Goal: Information Seeking & Learning: Learn about a topic

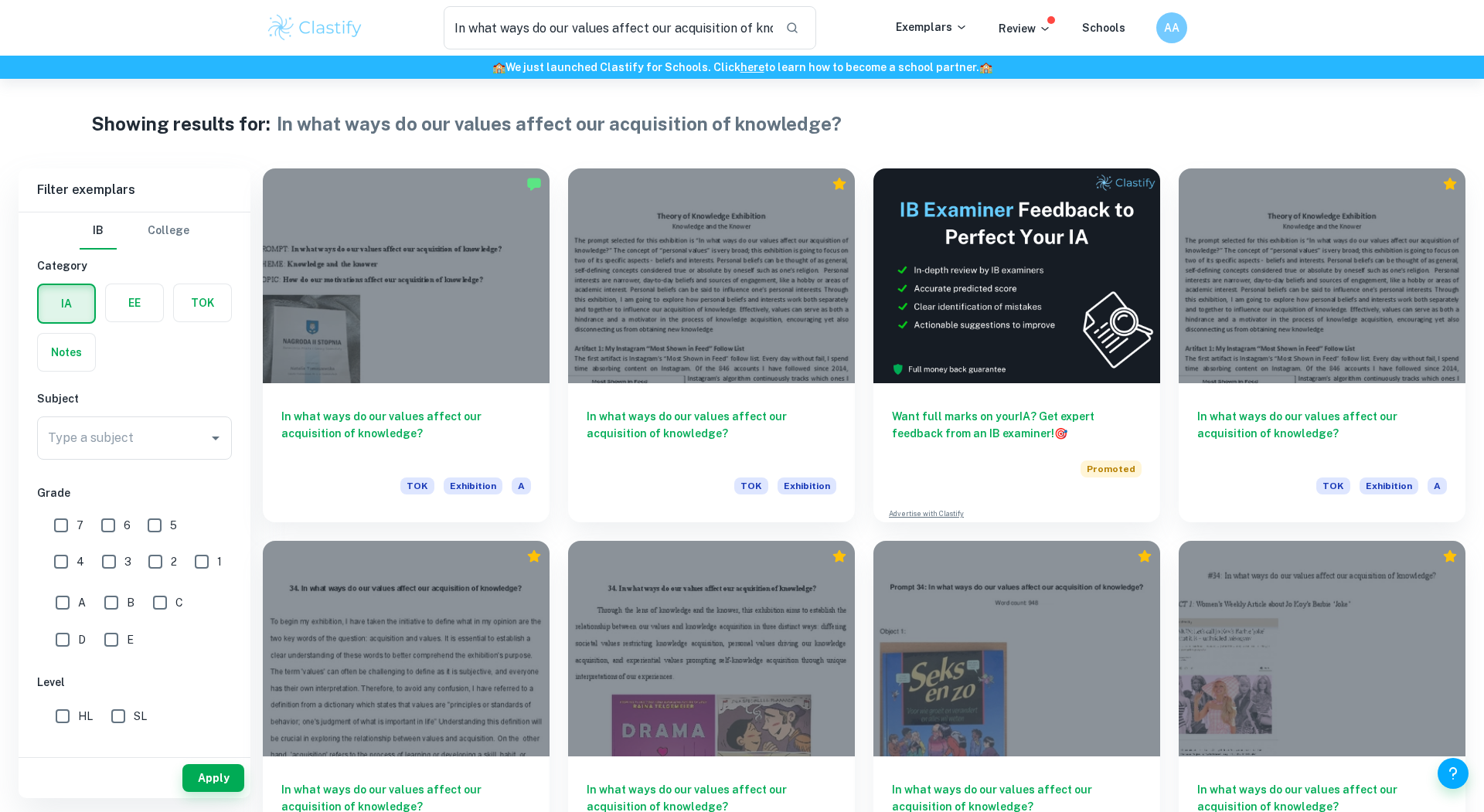
click at [317, 27] on img at bounding box center [316, 27] width 99 height 31
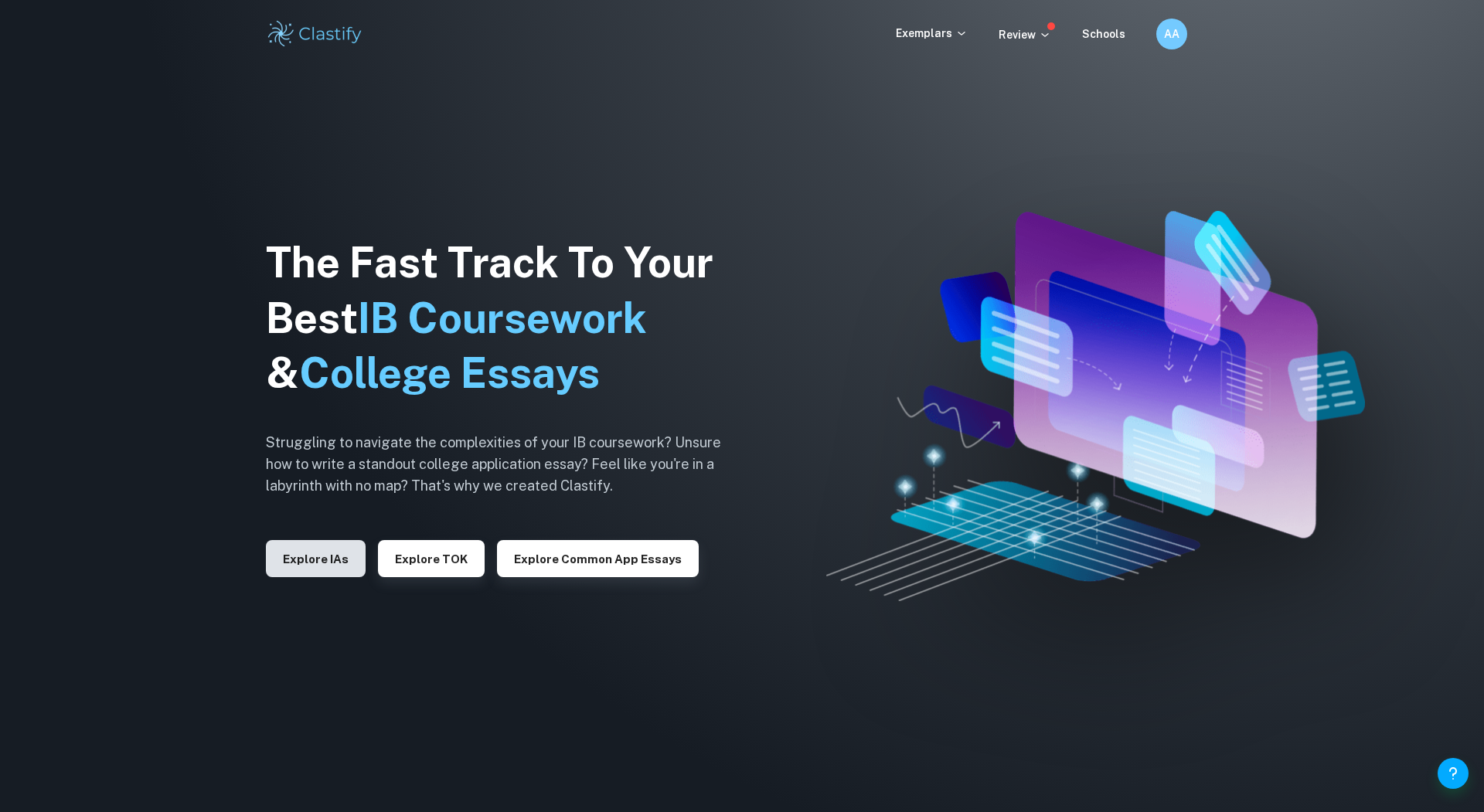
click at [305, 573] on button "Explore IAs" at bounding box center [316, 558] width 100 height 37
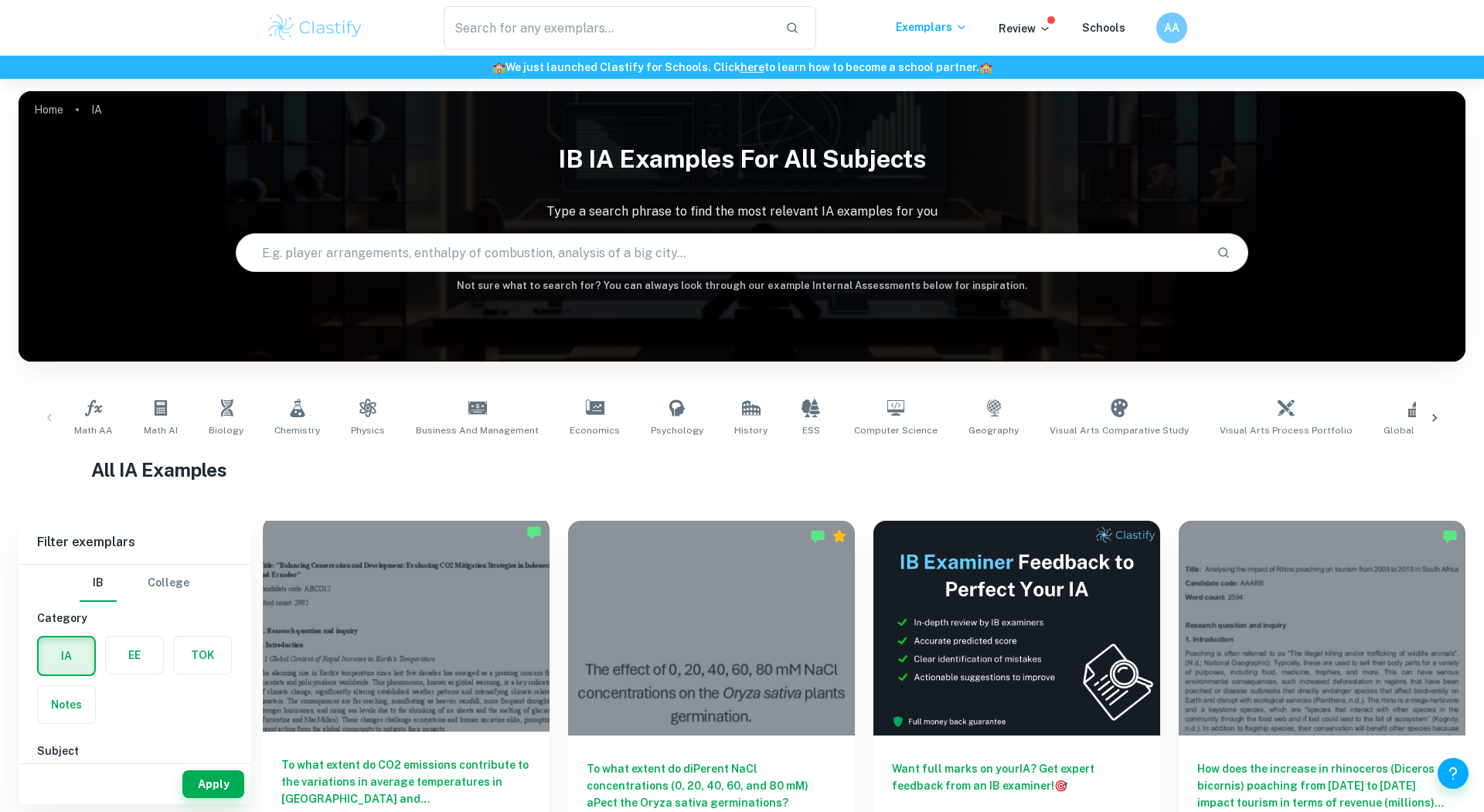
click at [309, 568] on div at bounding box center [406, 624] width 287 height 215
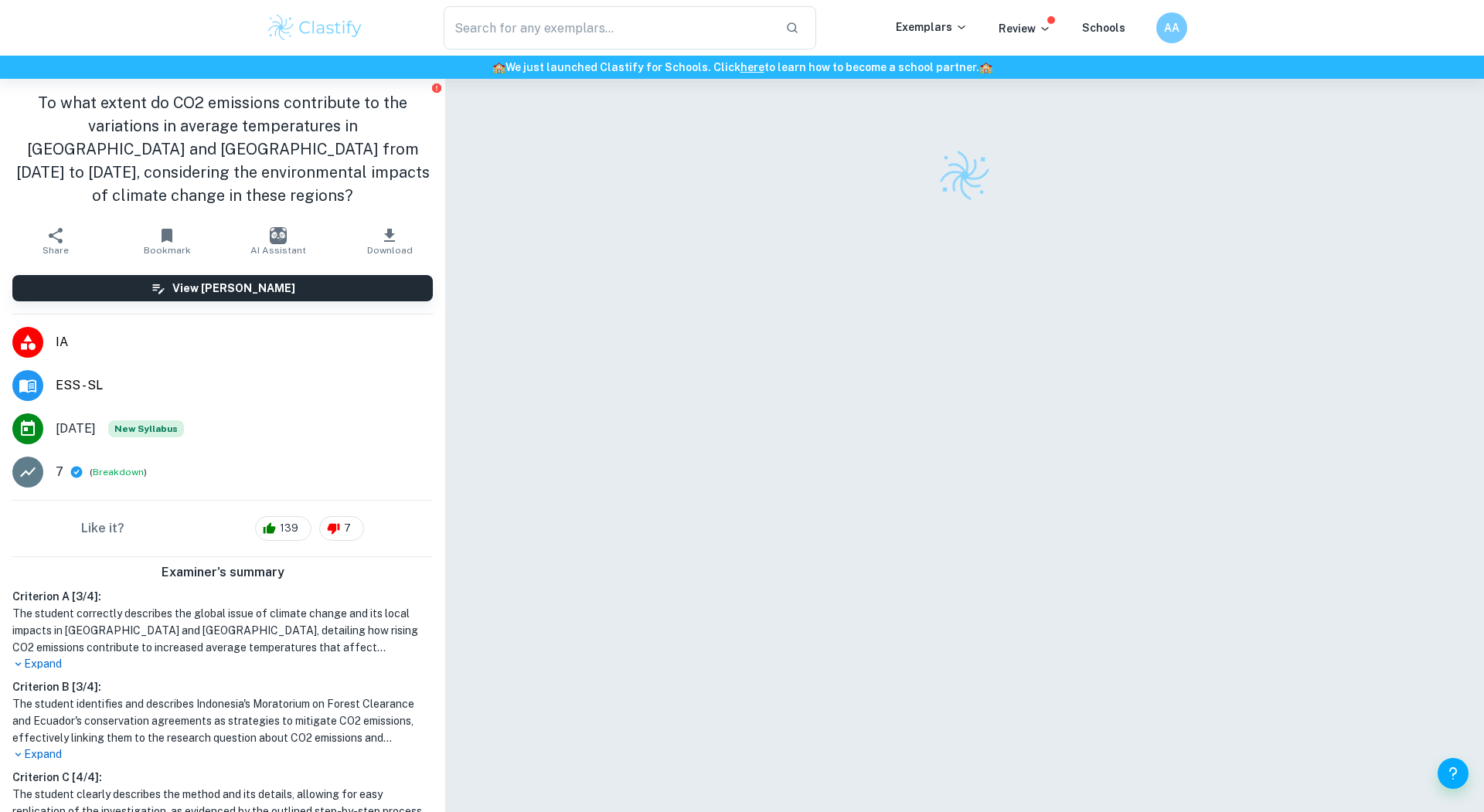
scroll to position [377, 0]
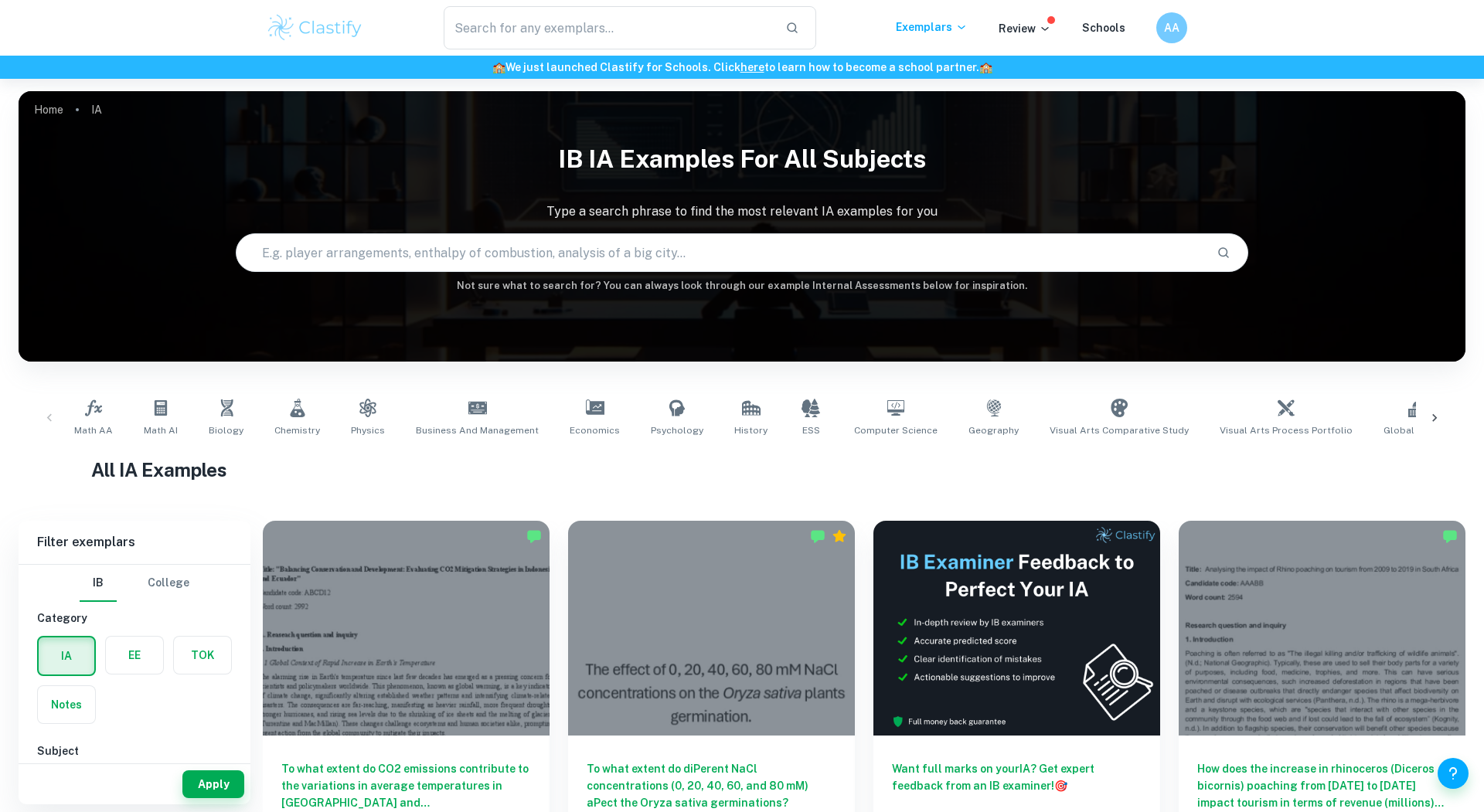
click at [485, 250] on input "text" at bounding box center [720, 253] width 968 height 44
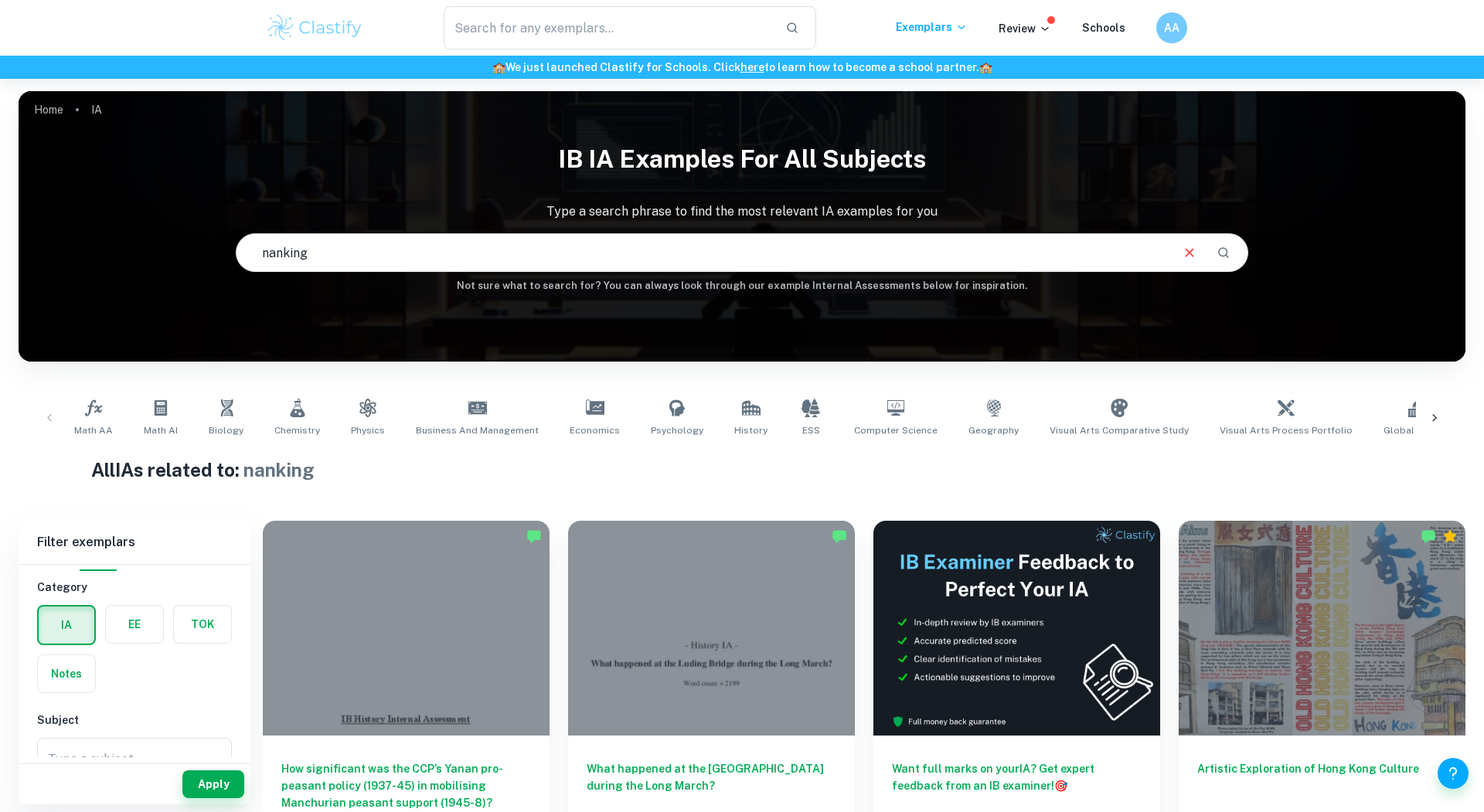
click at [287, 255] on input "nanking" at bounding box center [703, 253] width 932 height 44
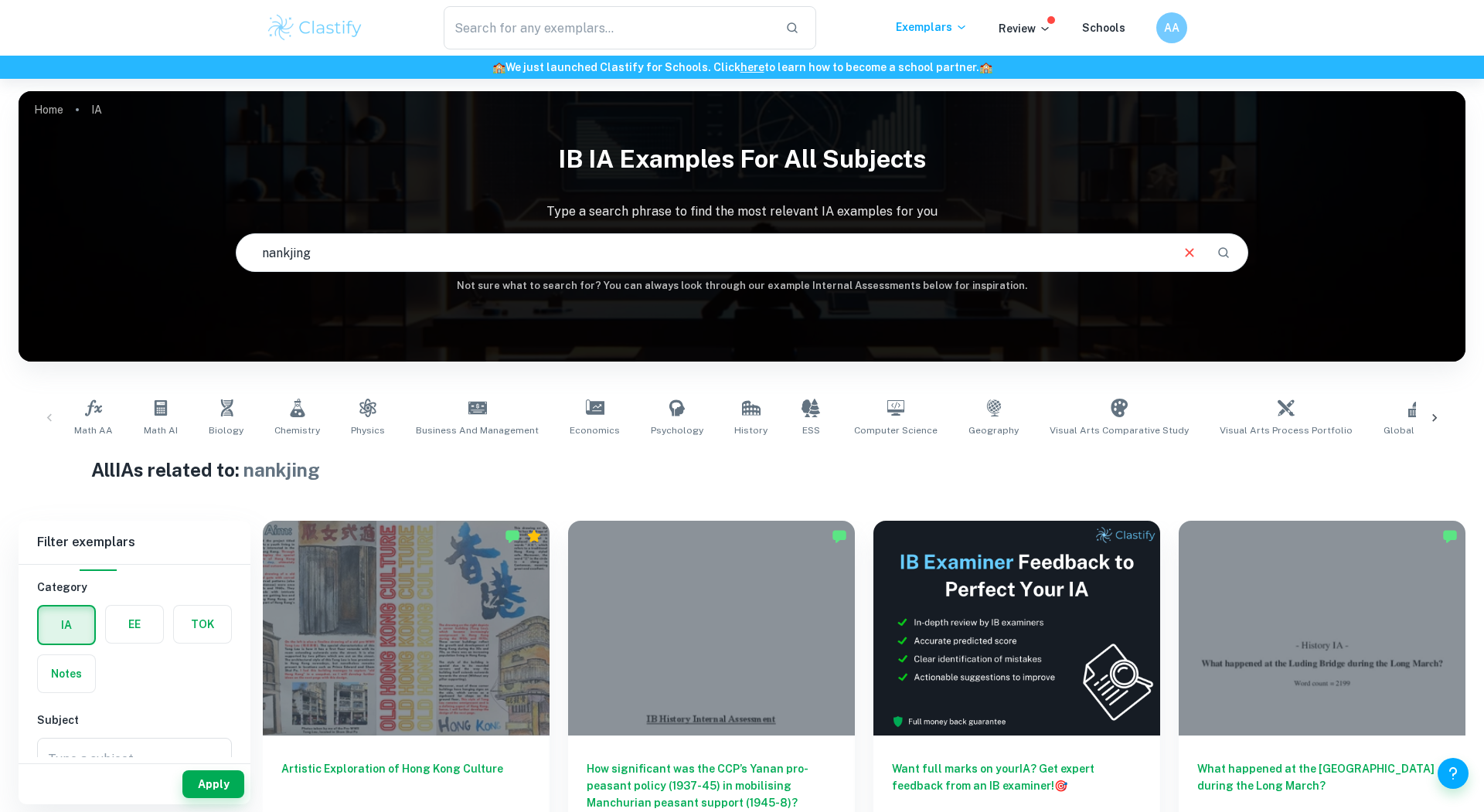
click at [288, 256] on input "nankjing" at bounding box center [703, 253] width 932 height 44
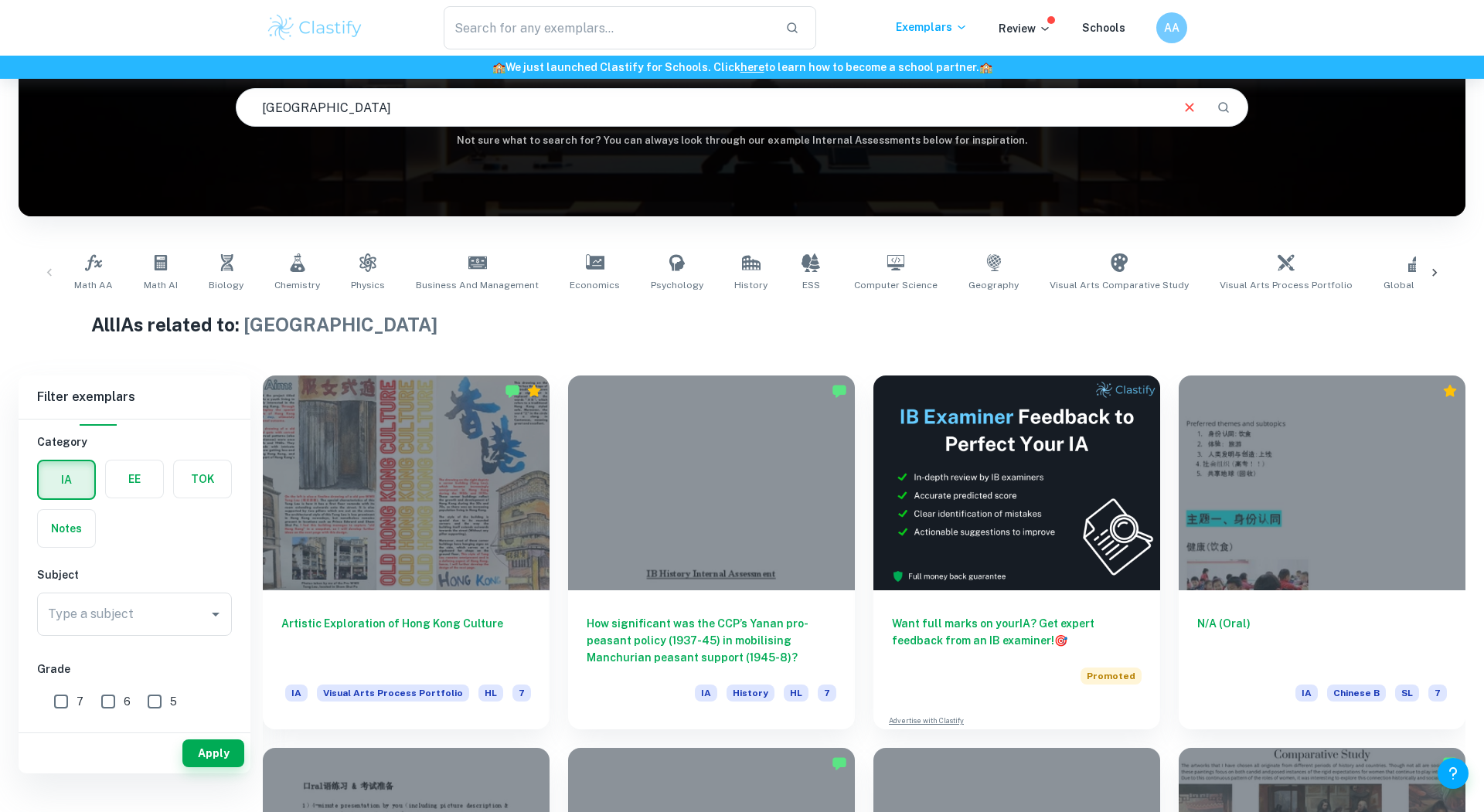
scroll to position [95, 0]
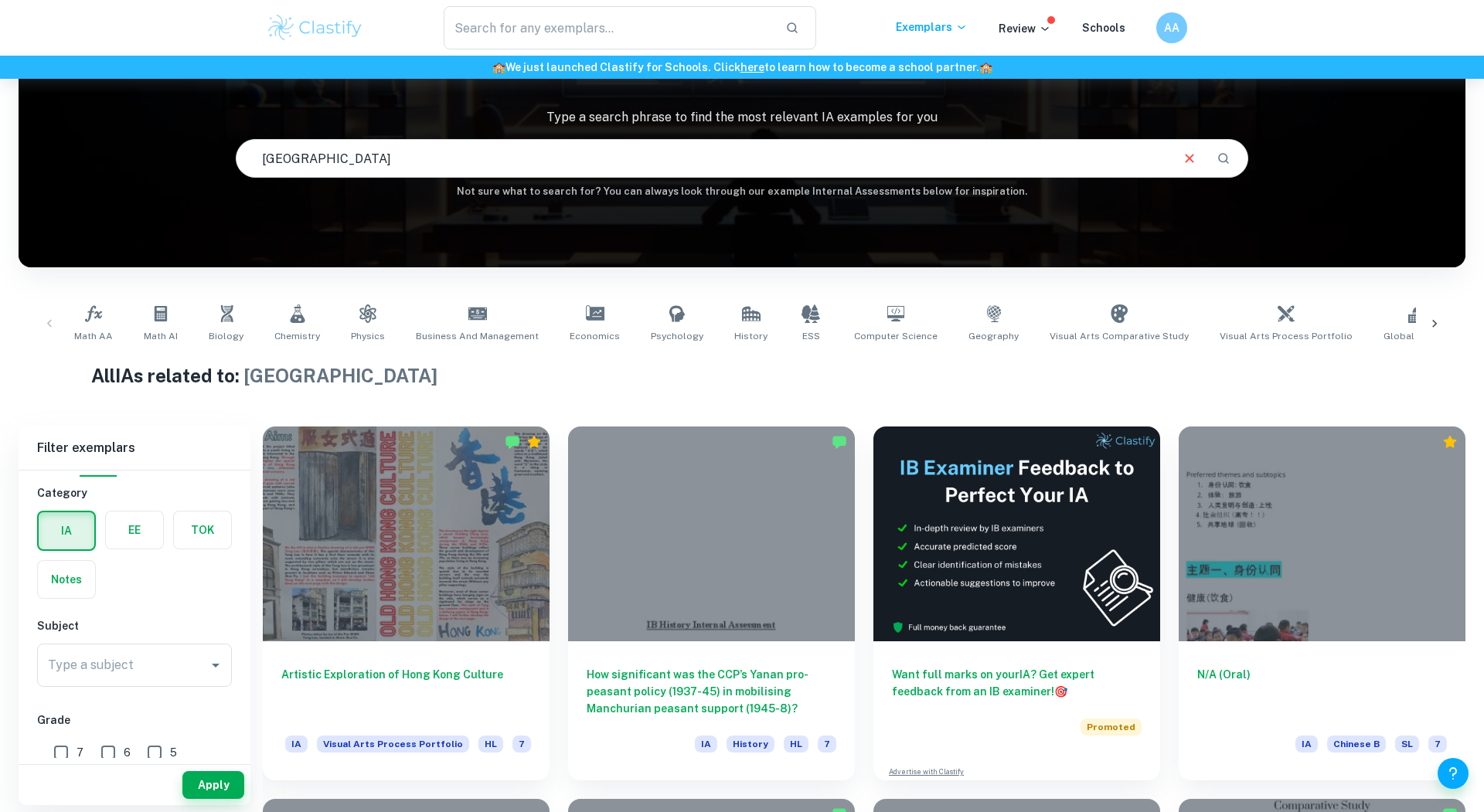
click at [392, 162] on input "[GEOGRAPHIC_DATA]" at bounding box center [703, 158] width 932 height 44
type input "nanjing massacre"
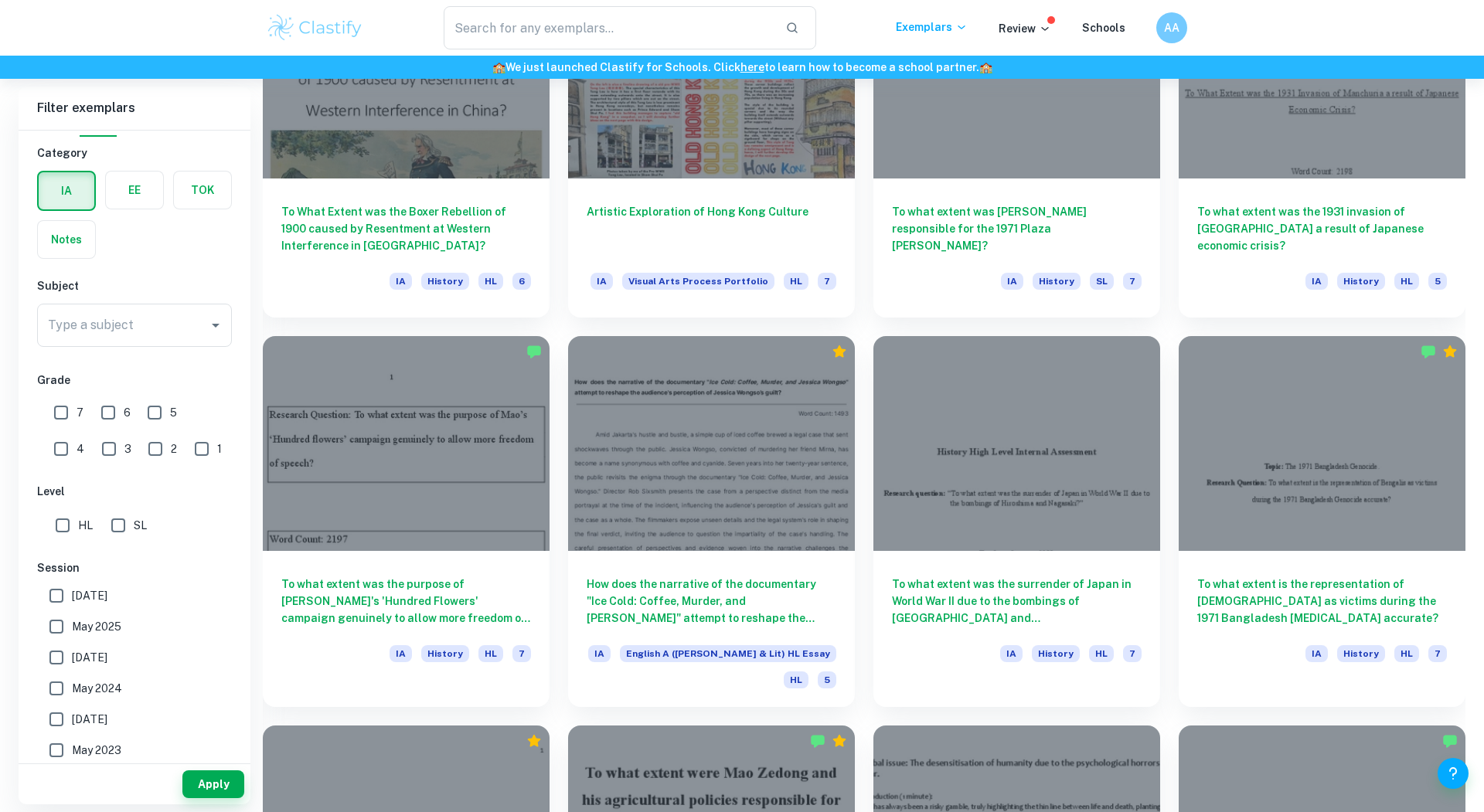
scroll to position [937, 0]
